Goal: Information Seeking & Learning: Understand process/instructions

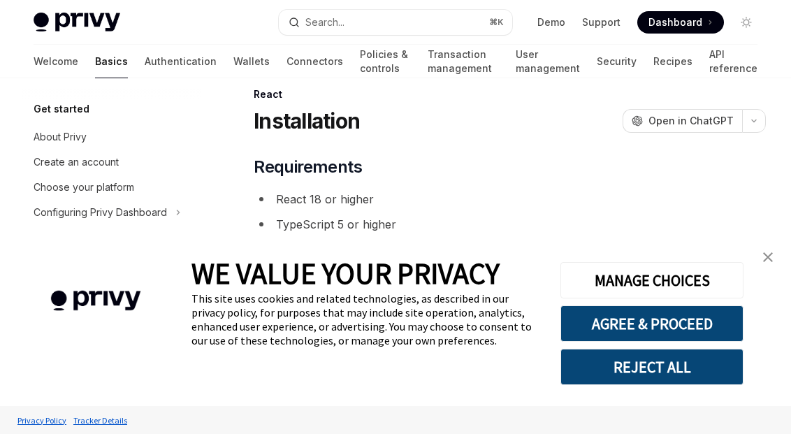
scroll to position [30, 0]
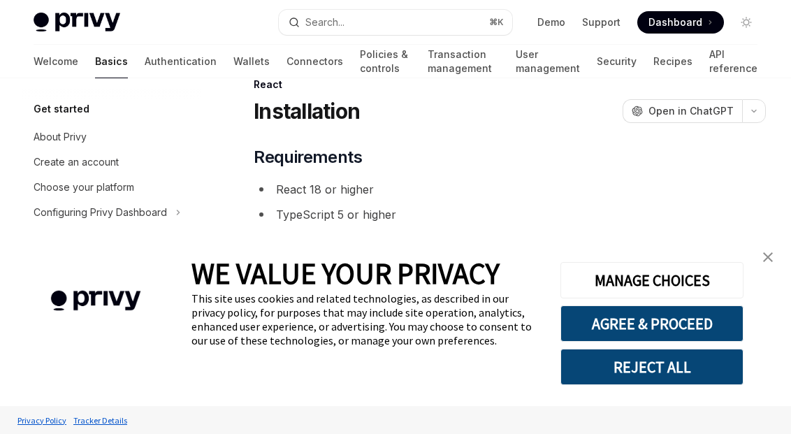
click at [638, 365] on button "REJECT ALL" at bounding box center [651, 367] width 183 height 36
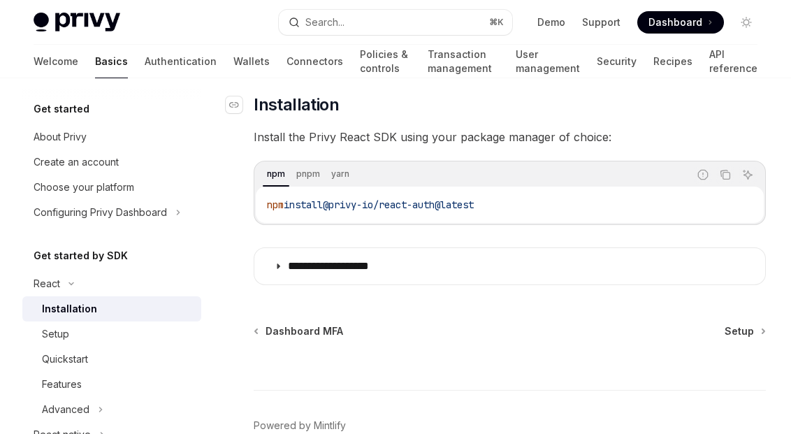
scroll to position [201, 0]
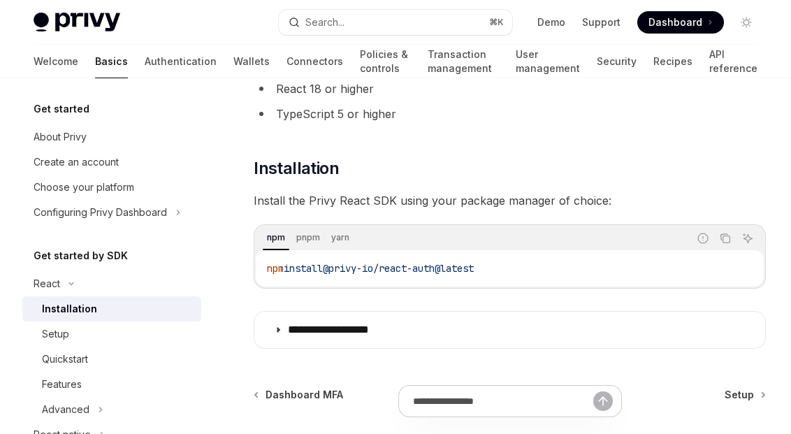
scroll to position [138, 0]
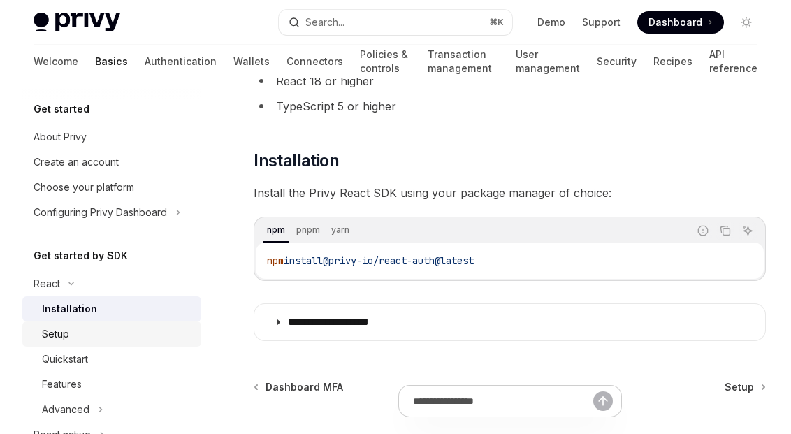
click at [88, 330] on div "Setup" at bounding box center [117, 334] width 151 height 17
type textarea "*"
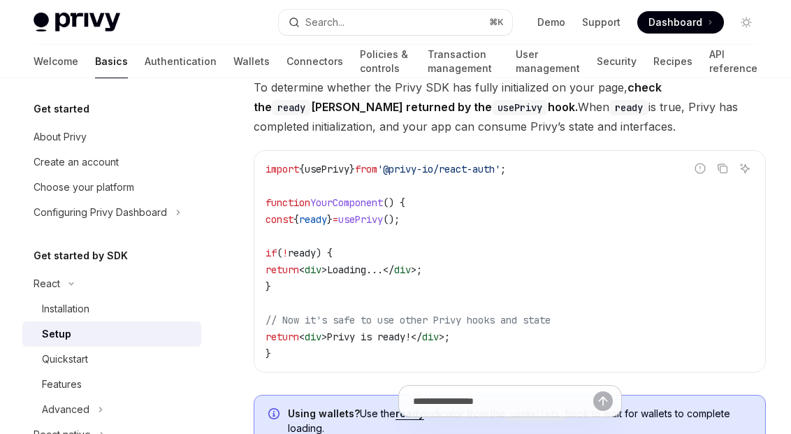
scroll to position [1504, 0]
